Goal: Communication & Community: Answer question/provide support

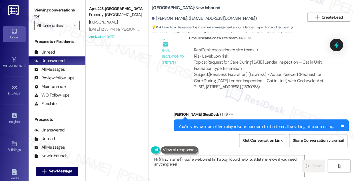
scroll to position [906, 0]
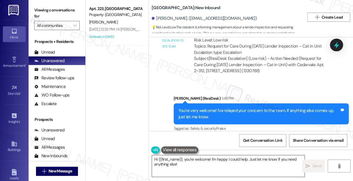
click at [184, 165] on textarea "Hi {{first_name}}, you're welcome! I'm happy I could help. Just let me know if …" at bounding box center [228, 165] width 153 height 21
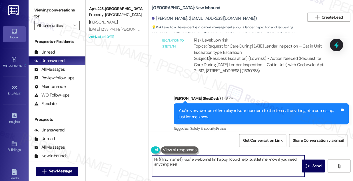
click at [184, 165] on textarea "Hi {{first_name}}, you're welcome! I'm happy I could help. Just let me know if …" at bounding box center [228, 165] width 153 height 21
paste textarea "[PERSON_NAME] know we will be brief, and we will make sure that her unit door i…"
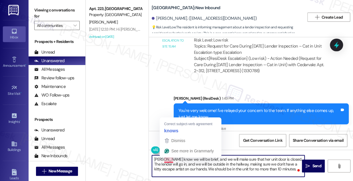
click at [168, 161] on textarea "[PERSON_NAME] know we will be brief, and we will make sure that her unit door i…" at bounding box center [228, 165] width 153 height 21
click at [252, 163] on textarea "[PERSON_NAME] know we will be brief, and we will make sure that her unit door i…" at bounding box center [228, 165] width 153 height 21
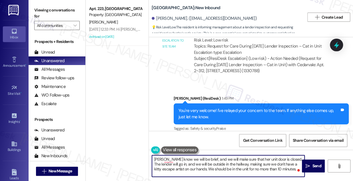
click at [262, 168] on textarea "[PERSON_NAME] know we will be brief, and we will make sure that her unit door i…" at bounding box center [228, 165] width 153 height 21
click at [155, 158] on textarea "[PERSON_NAME] know we will be brief, and we will make sure that her unit door i…" at bounding box center [228, 165] width 153 height 21
drag, startPoint x: 179, startPoint y: 158, endPoint x: 152, endPoint y: 157, distance: 26.9
click at [152, 157] on textarea "[PERSON_NAME] know we will be brief, and we will make sure that her unit door i…" at bounding box center [228, 165] width 153 height 21
click at [204, 161] on textarea "will be brief, and we will make sure that her unit door is closed. The lender w…" at bounding box center [228, 165] width 153 height 21
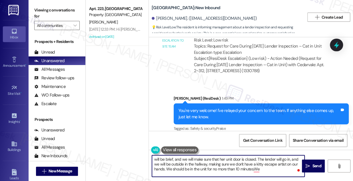
click at [204, 161] on textarea "will be brief, and we will make sure that her unit door is closed. The lender w…" at bounding box center [228, 165] width 153 height 21
paste textarea "The site team wanted to let you know that the inspection will be brief, and the…"
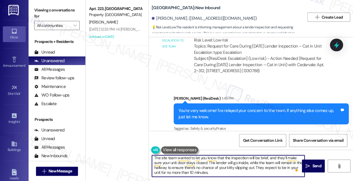
scroll to position [0, 0]
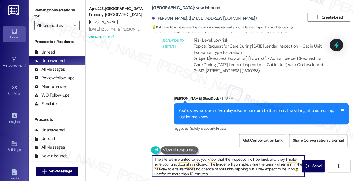
click at [187, 167] on textarea "The site team wanted to let you know that the inspection will be brief, and the…" at bounding box center [228, 165] width 153 height 21
click at [233, 173] on textarea "The site team wanted to let you know that the inspection will be brief, and the…" at bounding box center [228, 165] width 153 height 21
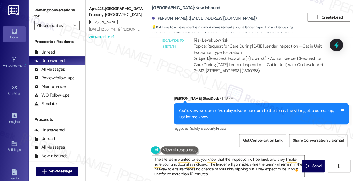
click at [38, 4] on div "Viewing conversations for All communities " at bounding box center [57, 18] width 57 height 36
click at [154, 158] on textarea "The site team wanted to let you know that the inspection will be brief, and the…" at bounding box center [228, 165] width 153 height 21
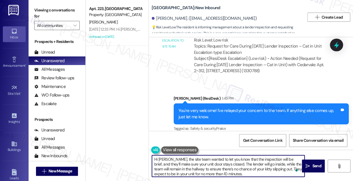
type textarea "Hi [PERSON_NAME], the site team wanted to let you know that the inspection will…"
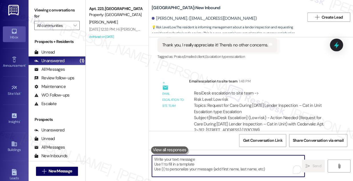
scroll to position [906, 0]
